Goal: Information Seeking & Learning: Learn about a topic

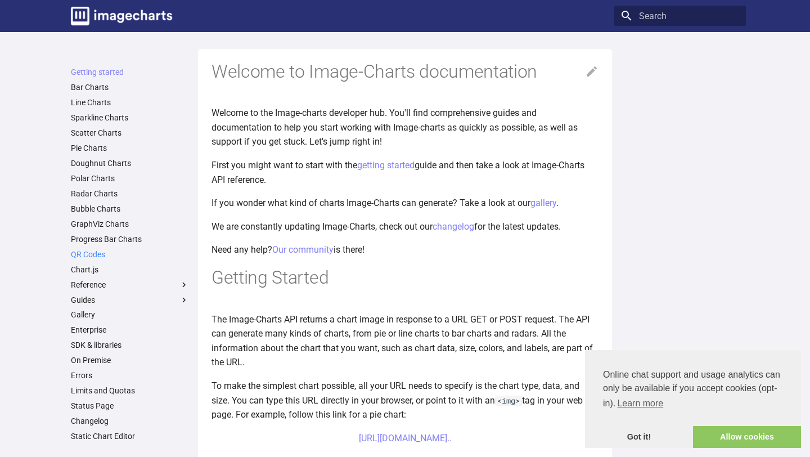
click at [103, 252] on link "QR Codes" at bounding box center [130, 254] width 118 height 10
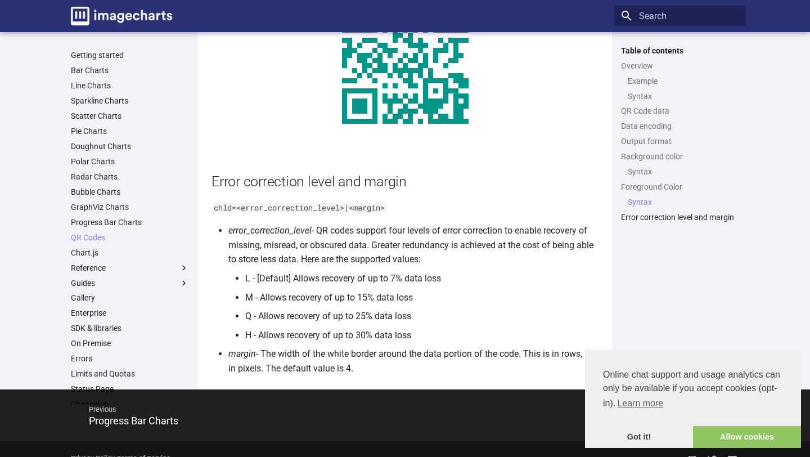
scroll to position [1958, 0]
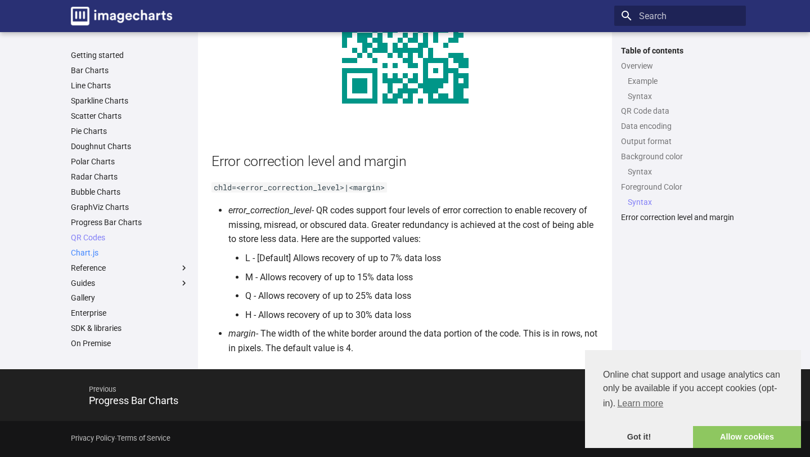
click at [139, 247] on link "Chart.js" at bounding box center [130, 252] width 118 height 10
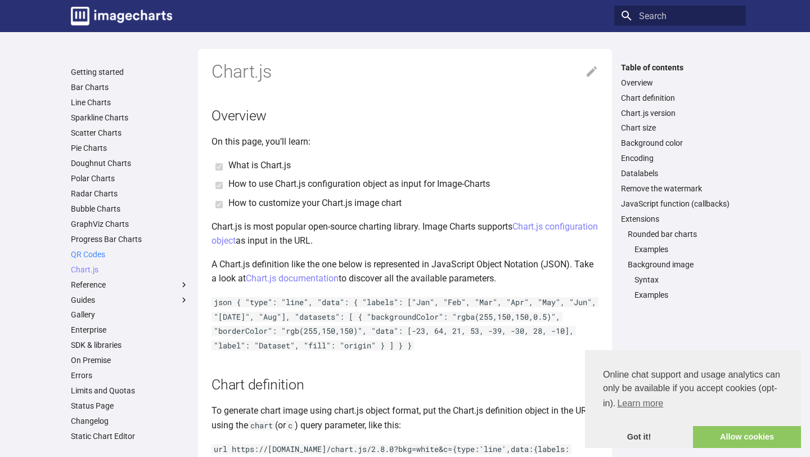
click at [105, 254] on link "QR Codes" at bounding box center [130, 254] width 118 height 10
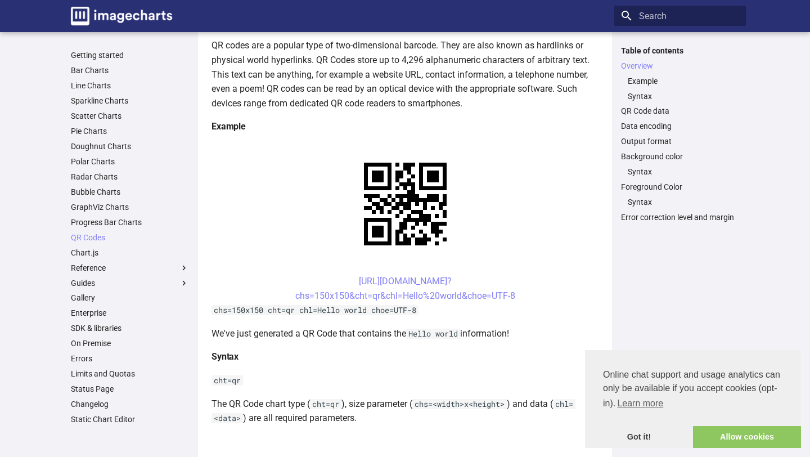
scroll to position [158, 0]
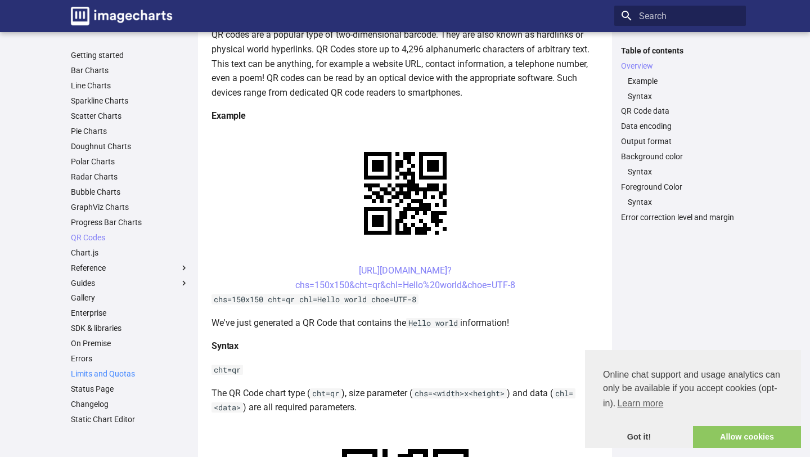
click at [123, 377] on link "Limits and Quotas" at bounding box center [130, 373] width 118 height 10
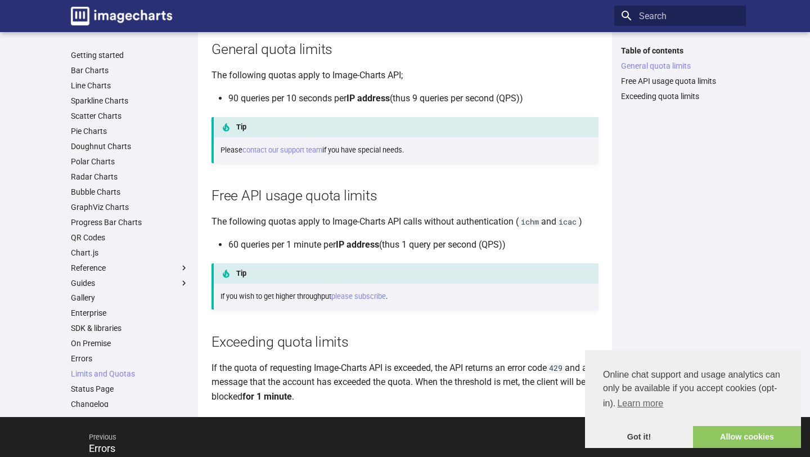
scroll to position [152, 0]
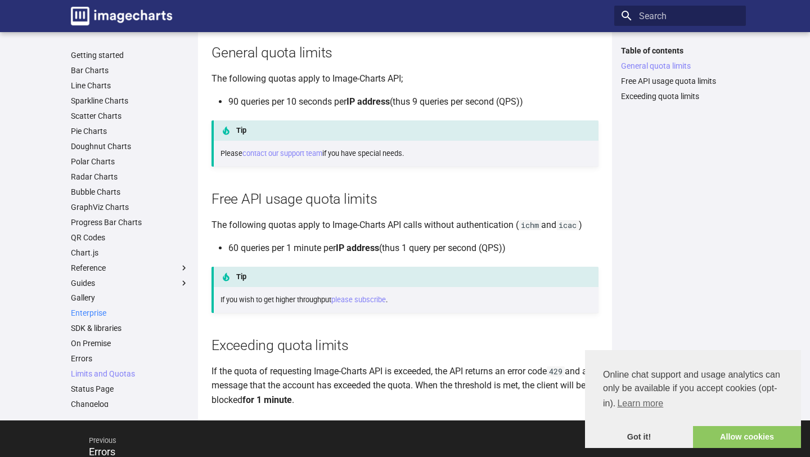
click at [112, 317] on link "Enterprise" at bounding box center [130, 313] width 118 height 10
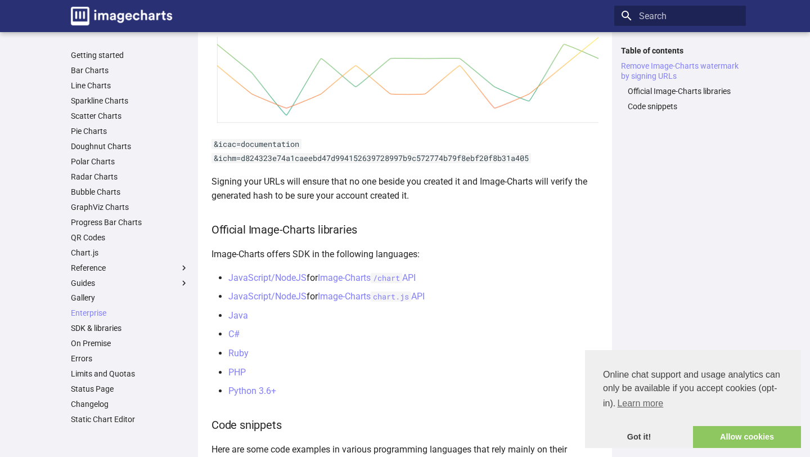
scroll to position [682, 0]
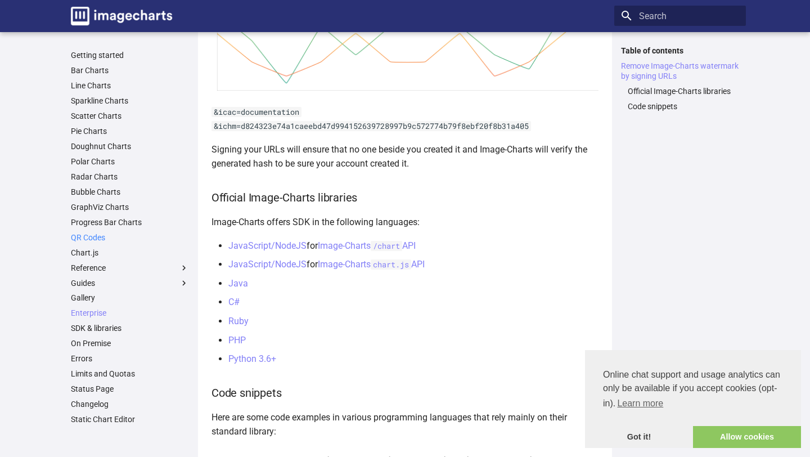
click at [102, 234] on link "QR Codes" at bounding box center [130, 237] width 118 height 10
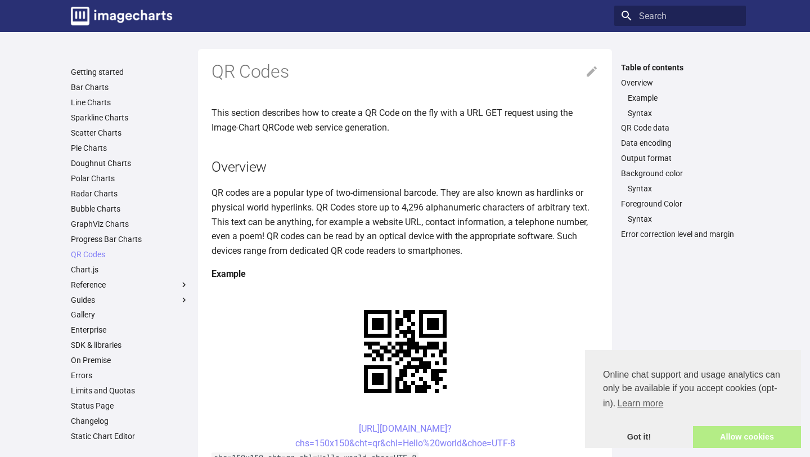
click at [739, 426] on link "Allow cookies" at bounding box center [747, 437] width 108 height 22
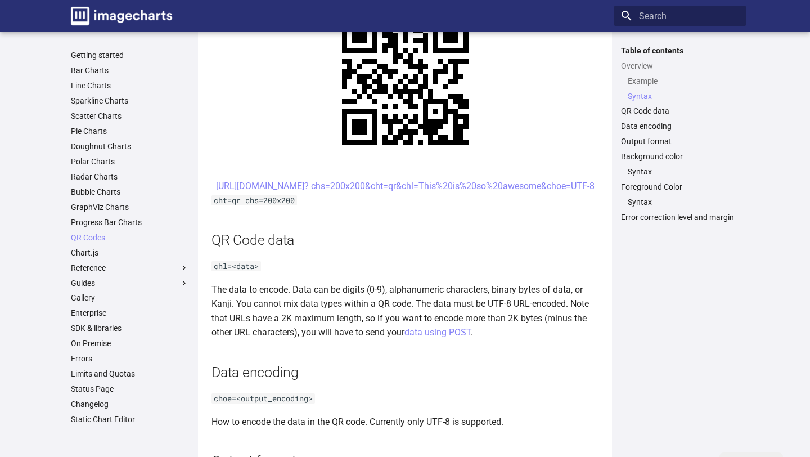
scroll to position [554, 0]
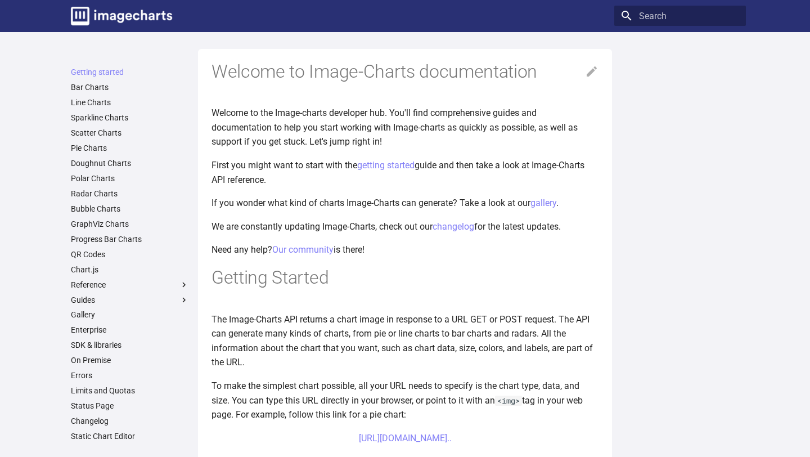
click at [91, 260] on ul "Getting started Bar Charts Line Charts Sparkline Charts Scatter Charts Pie Char…" at bounding box center [130, 254] width 132 height 374
click at [93, 256] on link "QR Codes" at bounding box center [130, 254] width 118 height 10
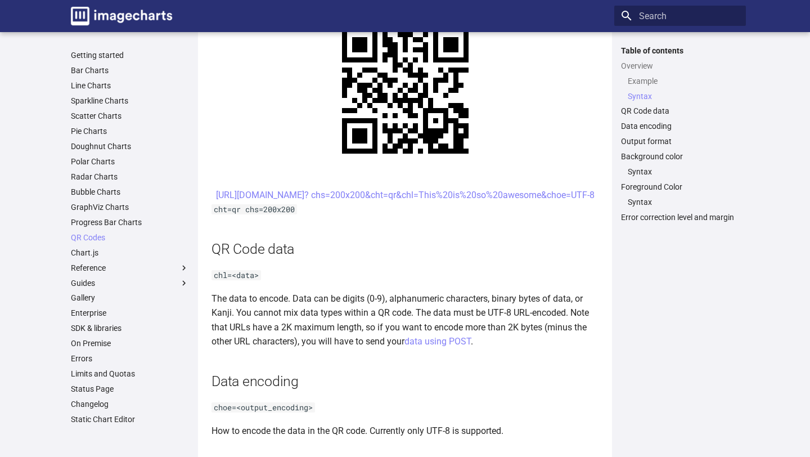
scroll to position [580, 0]
click at [434, 339] on p "The data to encode. Data can be digits (0-9), alphanumeric characters, binary b…" at bounding box center [404, 319] width 387 height 57
click at [472, 342] on p "The data to encode. Data can be digits (0-9), alphanumeric characters, binary b…" at bounding box center [404, 319] width 387 height 57
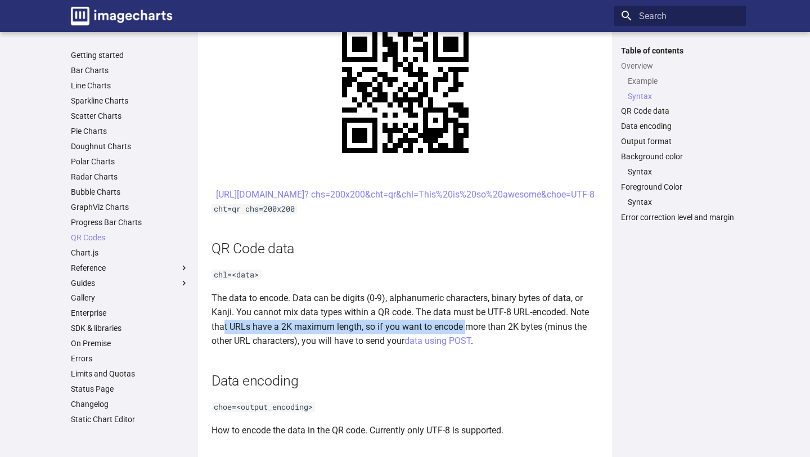
drag, startPoint x: 464, startPoint y: 345, endPoint x: 224, endPoint y: 343, distance: 240.7
click at [224, 343] on p "The data to encode. Data can be digits (0-9), alphanumeric characters, binary b…" at bounding box center [404, 319] width 387 height 57
drag, startPoint x: 267, startPoint y: 341, endPoint x: 359, endPoint y: 337, distance: 92.9
click at [359, 337] on p "The data to encode. Data can be digits (0-9), alphanumeric characters, binary b…" at bounding box center [404, 319] width 387 height 57
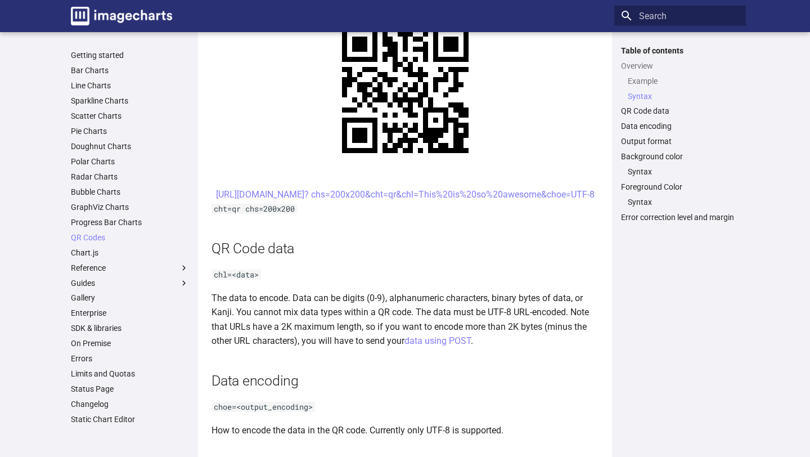
click at [371, 345] on p "The data to encode. Data can be digits (0-9), alphanumeric characters, binary b…" at bounding box center [404, 319] width 387 height 57
click at [374, 348] on p "The data to encode. Data can be digits (0-9), alphanumeric characters, binary b…" at bounding box center [404, 319] width 387 height 57
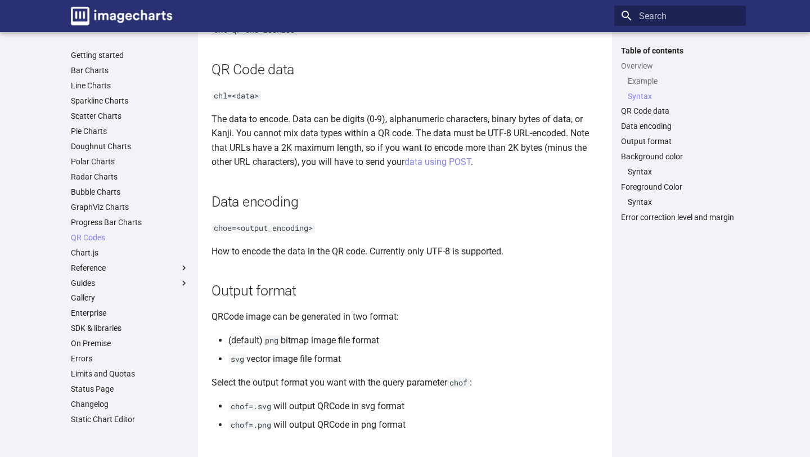
scroll to position [762, 0]
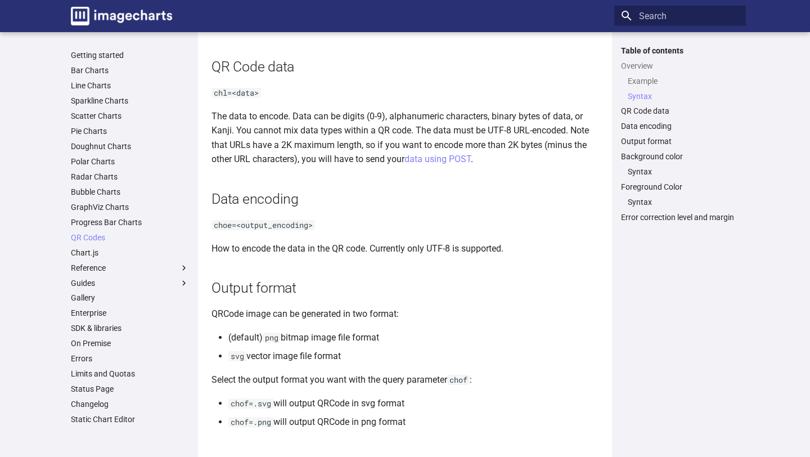
click at [227, 256] on p "How to encode the data in the QR code. Currently only UTF-8 is supported." at bounding box center [404, 248] width 387 height 15
click at [236, 256] on p "How to encode the data in the QR code. Currently only UTF-8 is supported." at bounding box center [404, 248] width 387 height 15
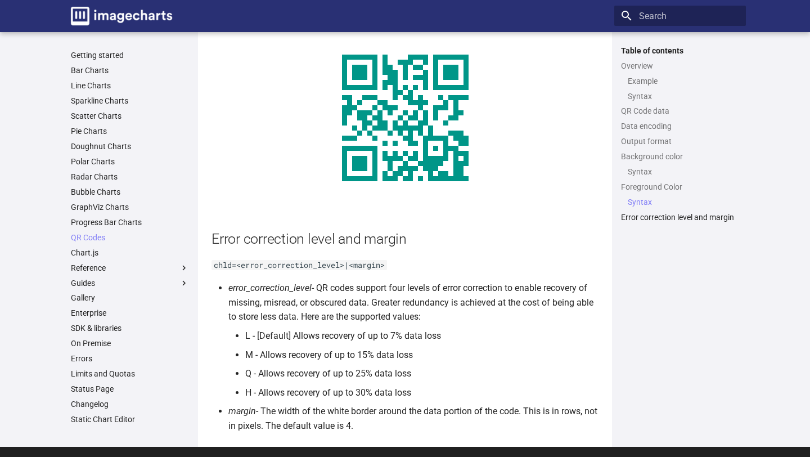
scroll to position [1958, 0]
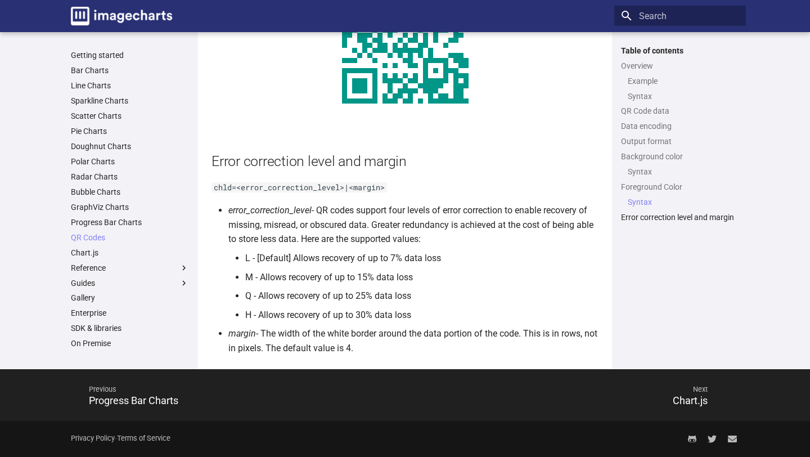
drag, startPoint x: 214, startPoint y: 188, endPoint x: 207, endPoint y: 180, distance: 10.8
drag, startPoint x: 215, startPoint y: 187, endPoint x: 389, endPoint y: 189, distance: 173.8
click at [387, 189] on code "chld=<error_correction_level>|<margin>" at bounding box center [298, 187] width 175 height 10
copy code "chld=<error_correction_level>|<margin>"
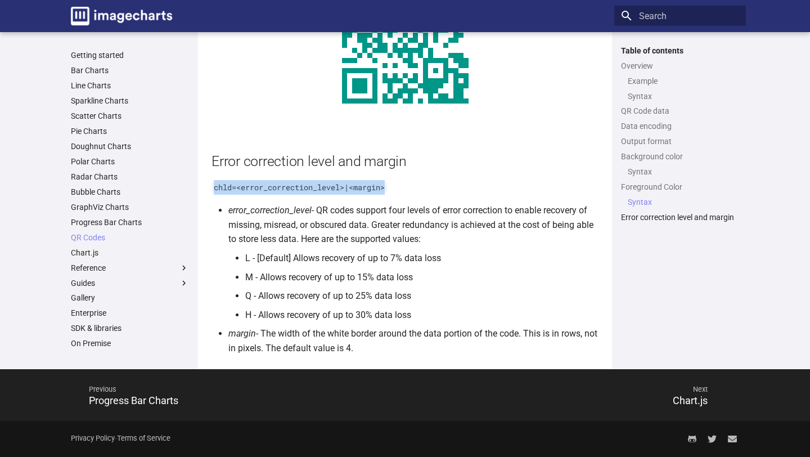
click at [387, 189] on code "chld=<error_correction_level>|<margin>" at bounding box center [298, 187] width 175 height 10
